Goal: Task Accomplishment & Management: Manage account settings

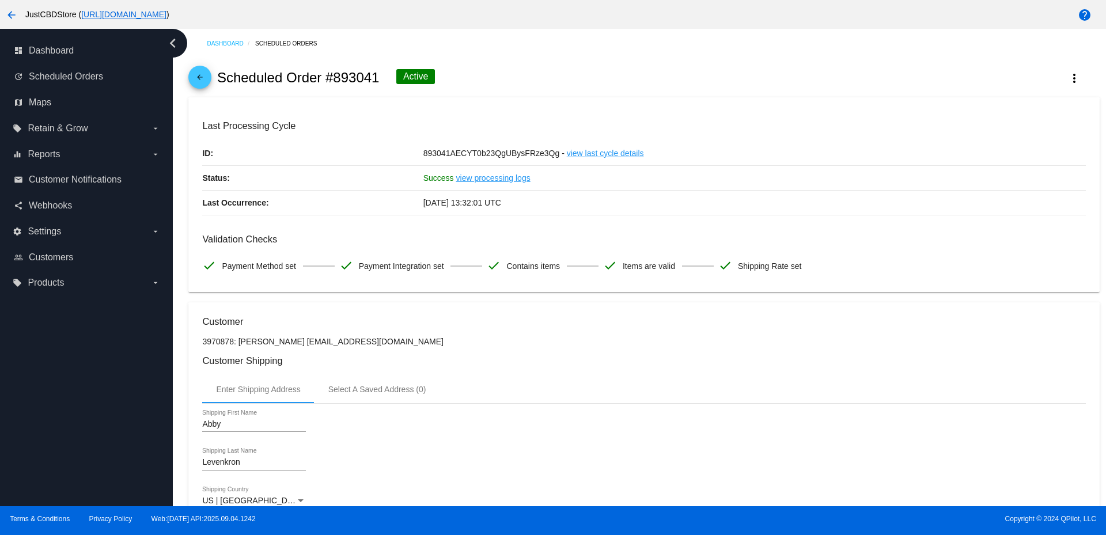
click at [192, 73] on link "arrow_back" at bounding box center [199, 77] width 23 height 23
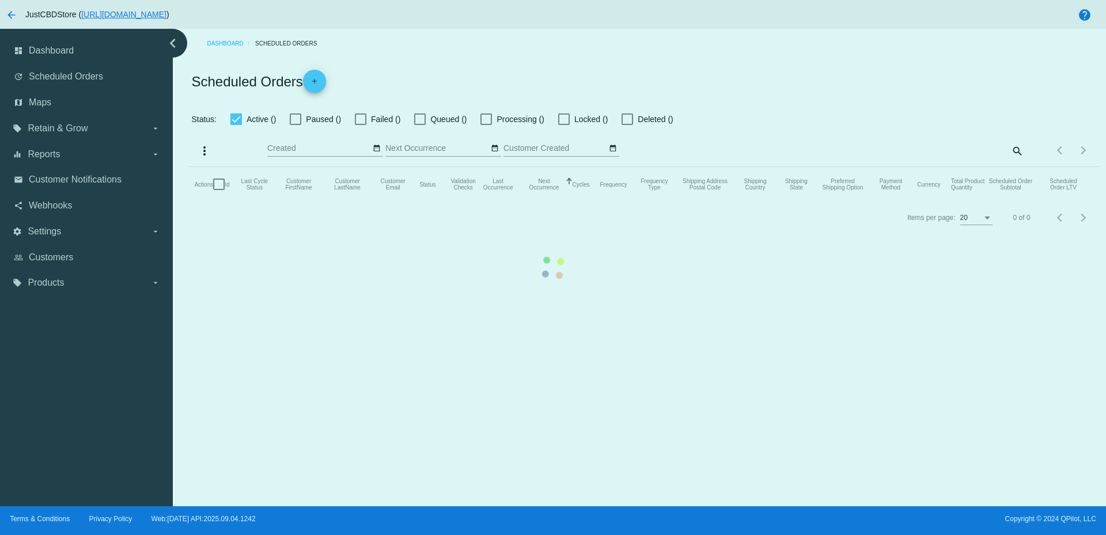
checkbox input "true"
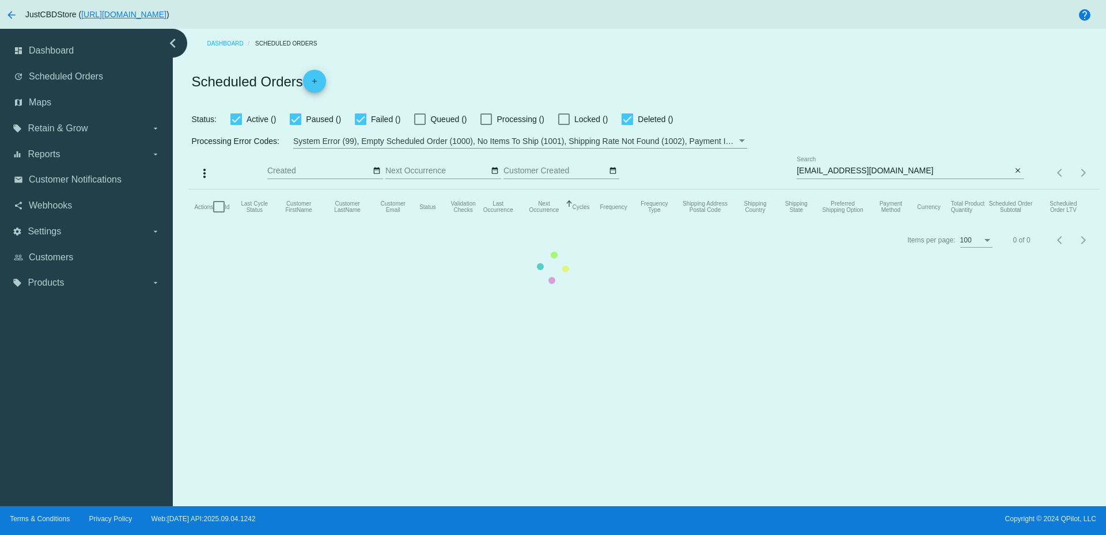
click at [822, 190] on mat-table "Actions Id Last Cycle Status Customer FirstName Customer LastName Customer Emai…" at bounding box center [643, 207] width 911 height 35
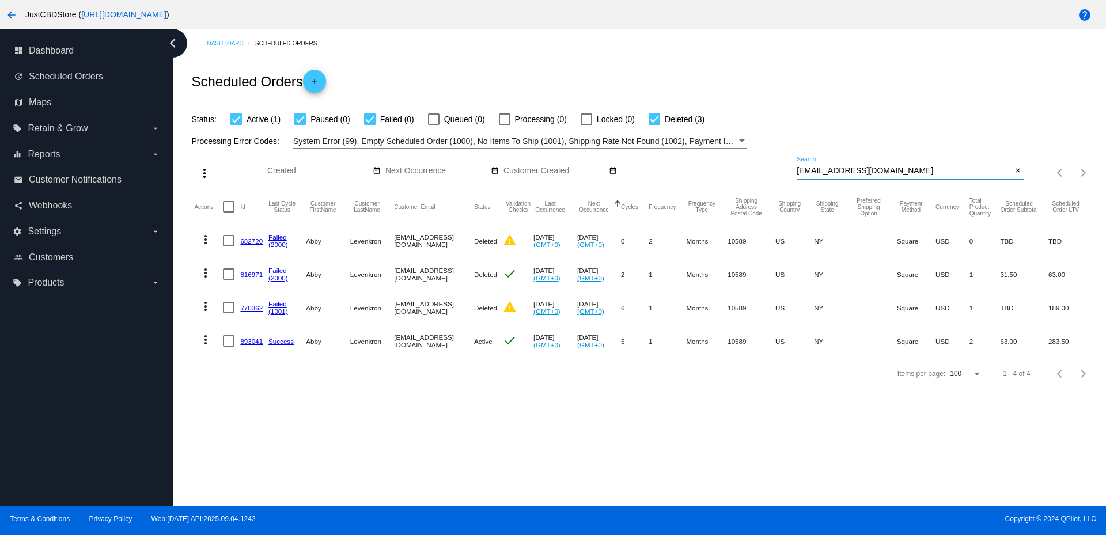
click at [822, 171] on input "[EMAIL_ADDRESS][DOMAIN_NAME]" at bounding box center [904, 170] width 215 height 9
paste input "[EMAIL_ADDRESS][DOMAIN_NAME]"
type input "[EMAIL_ADDRESS][DOMAIN_NAME]"
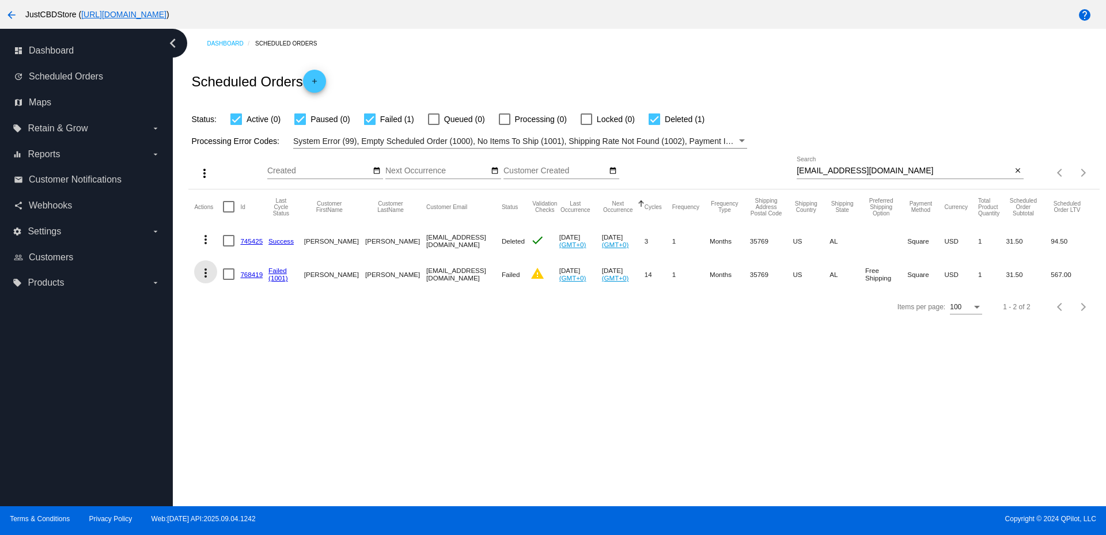
click at [206, 274] on mat-icon "more_vert" at bounding box center [206, 273] width 14 height 14
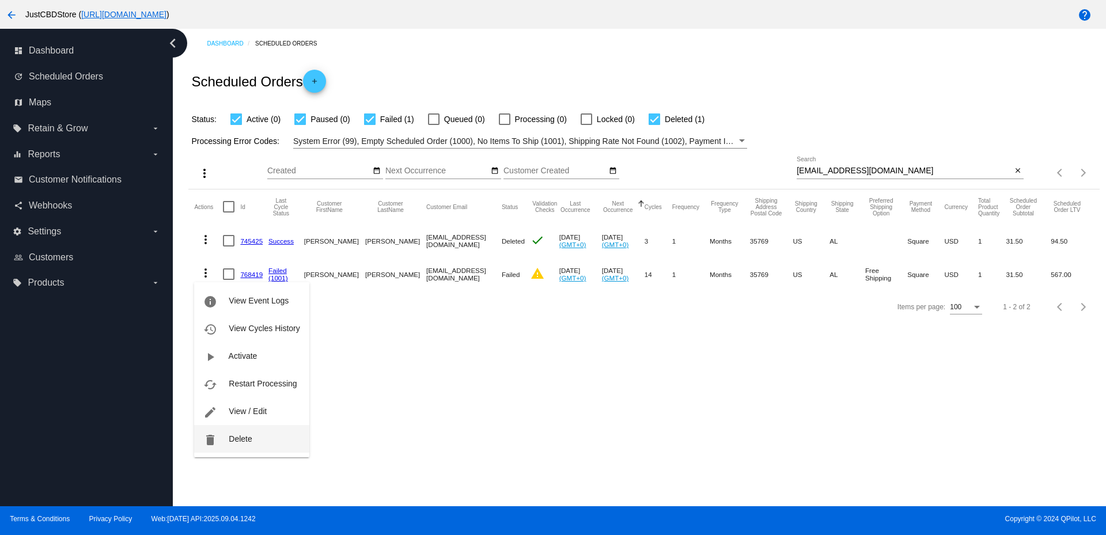
click at [267, 451] on button "delete Delete" at bounding box center [251, 439] width 115 height 28
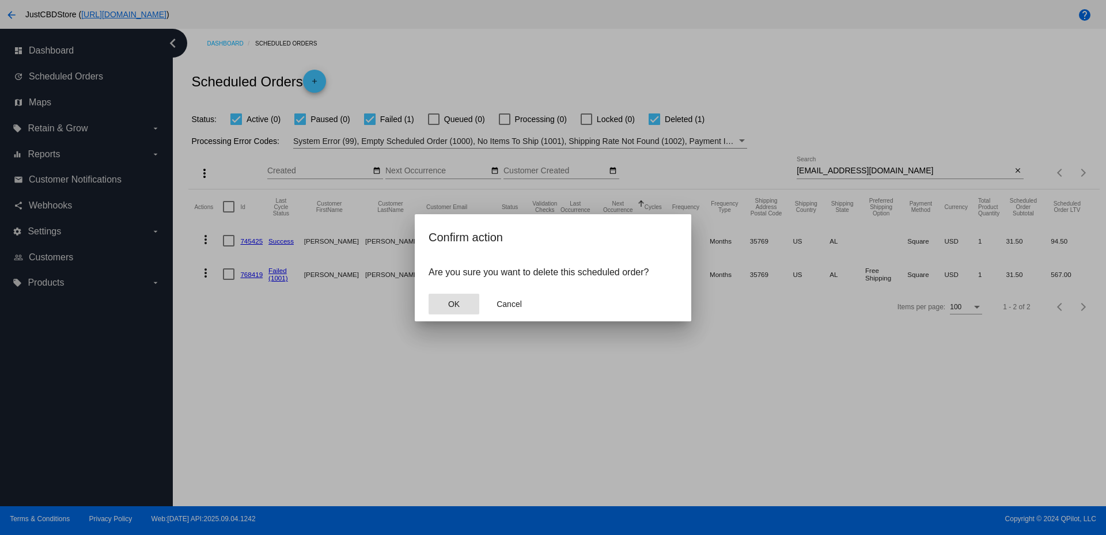
click at [459, 308] on span "OK" at bounding box center [454, 304] width 12 height 9
